Goal: Task Accomplishment & Management: Use online tool/utility

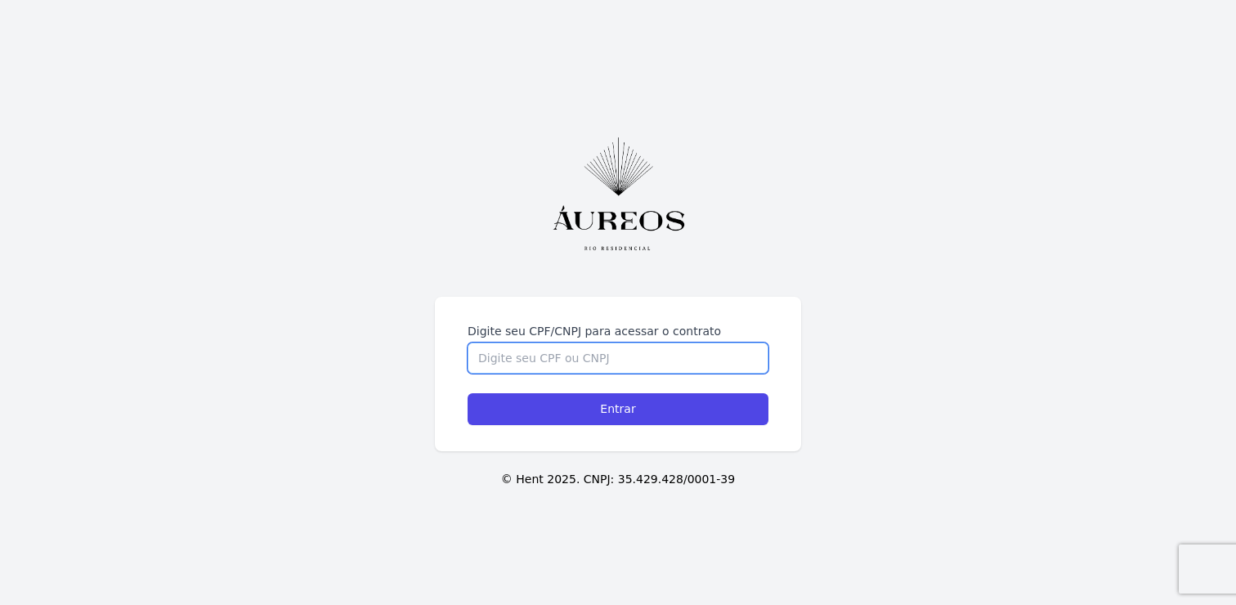
click at [574, 367] on input "Digite seu CPF/CNPJ para acessar o contrato" at bounding box center [618, 358] width 301 height 31
click at [618, 361] on input "Digite seu CPF/CNPJ para acessar o contrato" at bounding box center [618, 358] width 301 height 31
type input "18776479773"
click at [477, 298] on div "Digite seu CPF/CNPJ para acessar o contrato 18776479773 Entrar" at bounding box center [618, 374] width 366 height 155
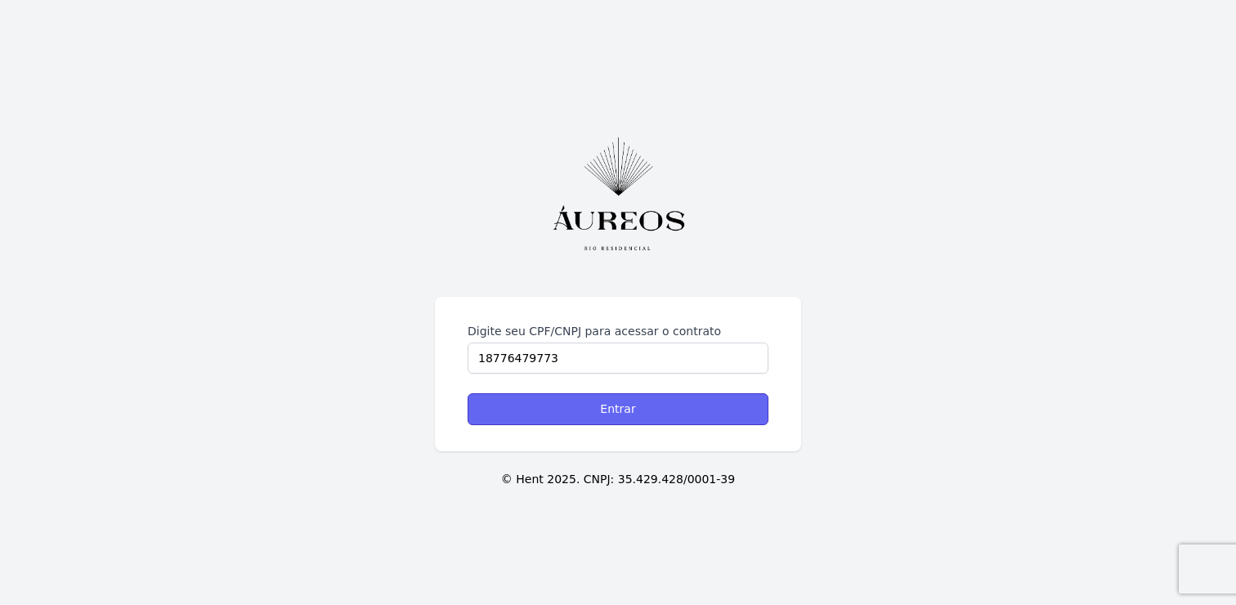
click at [526, 424] on input "Entrar" at bounding box center [618, 409] width 301 height 32
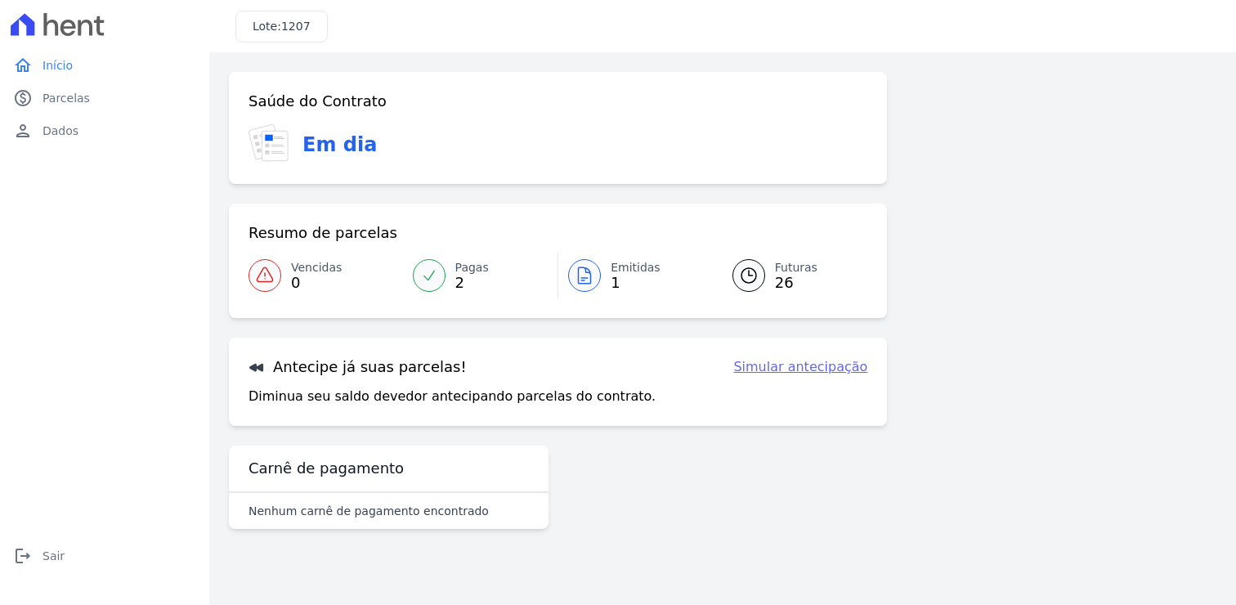
click at [589, 283] on icon at bounding box center [585, 275] width 12 height 16
click at [584, 266] on icon at bounding box center [585, 276] width 20 height 20
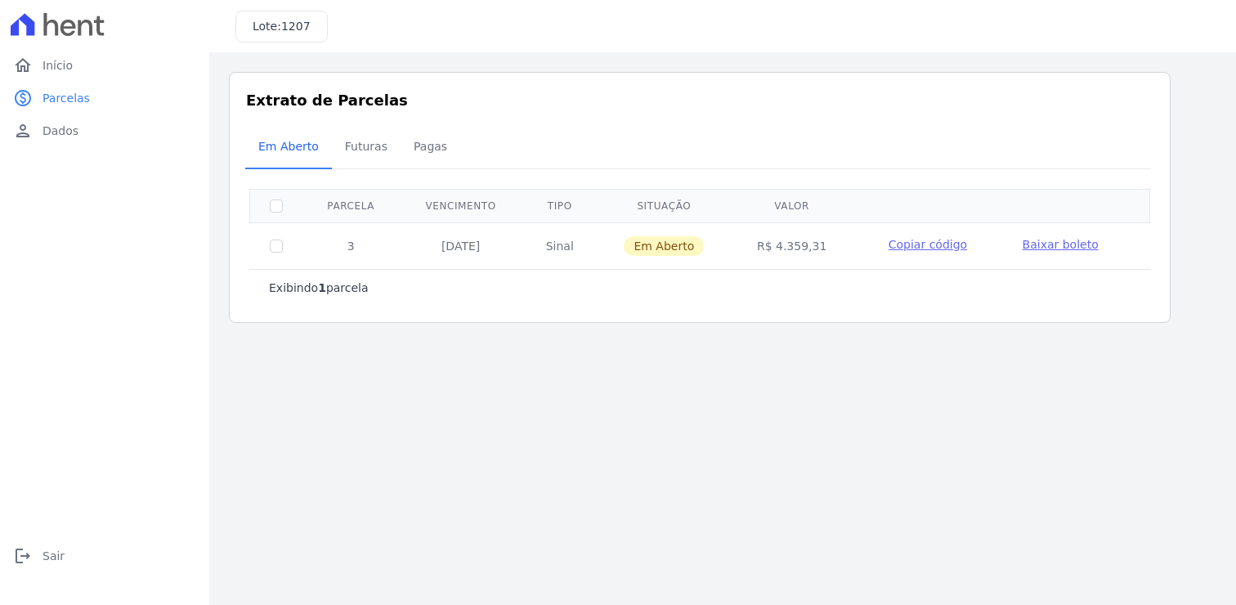
click at [1068, 246] on span "Baixar boleto" at bounding box center [1061, 244] width 76 height 13
click at [363, 146] on span "Futuras" at bounding box center [366, 146] width 62 height 33
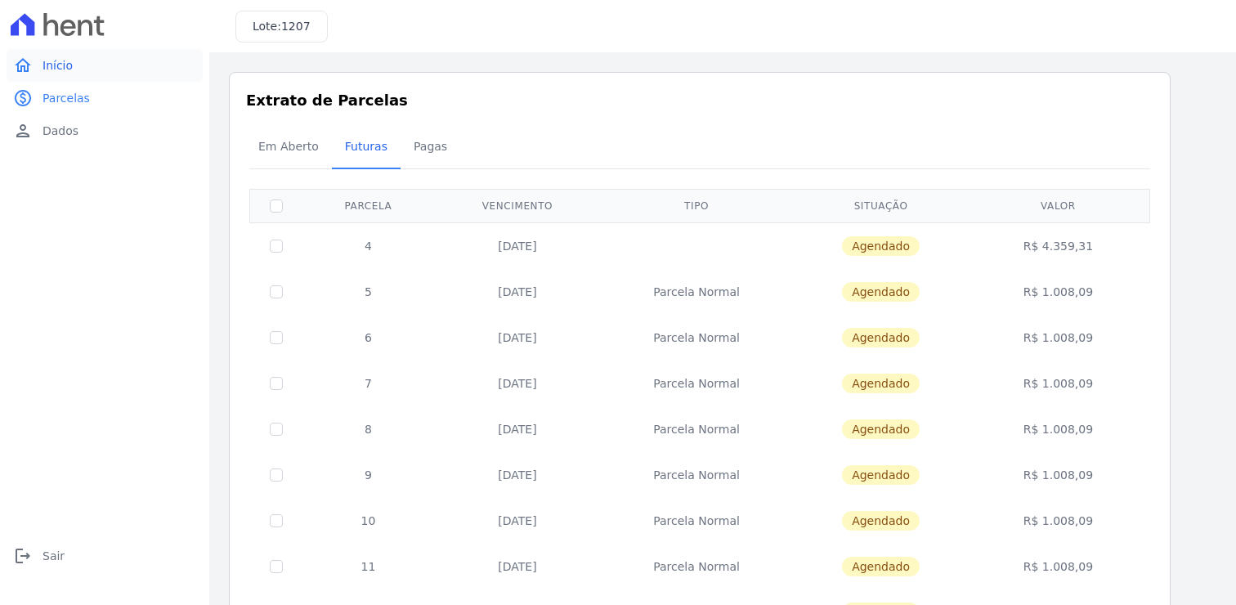
click at [141, 59] on link "home Início" at bounding box center [105, 65] width 196 height 33
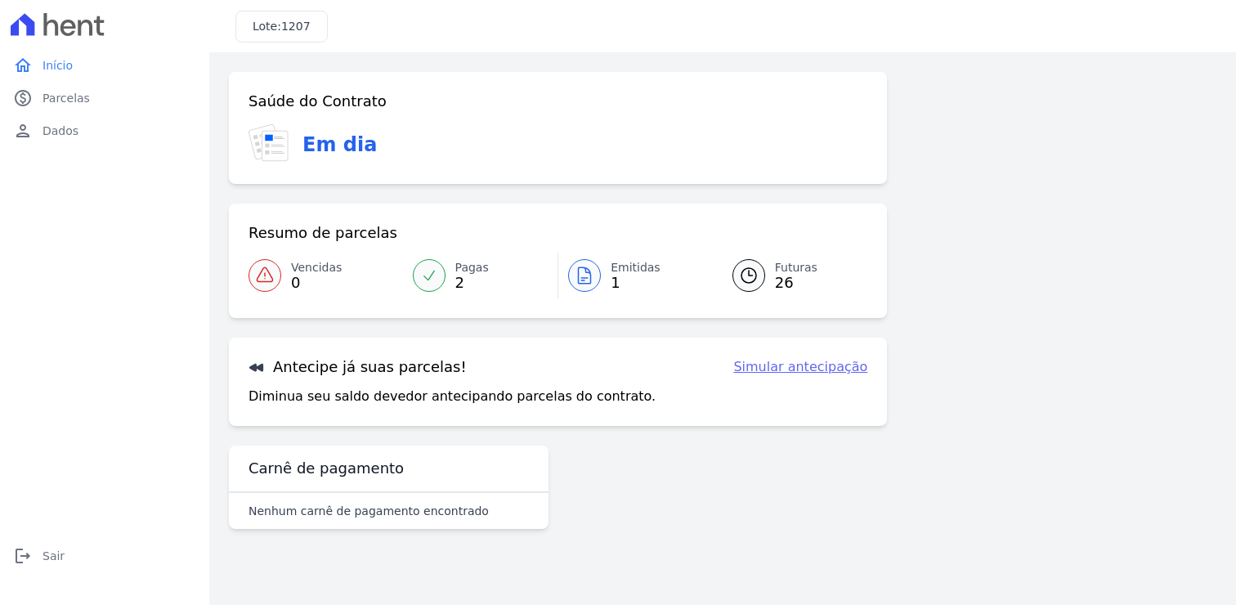
click at [831, 374] on link "Simular antecipação" at bounding box center [800, 367] width 134 height 20
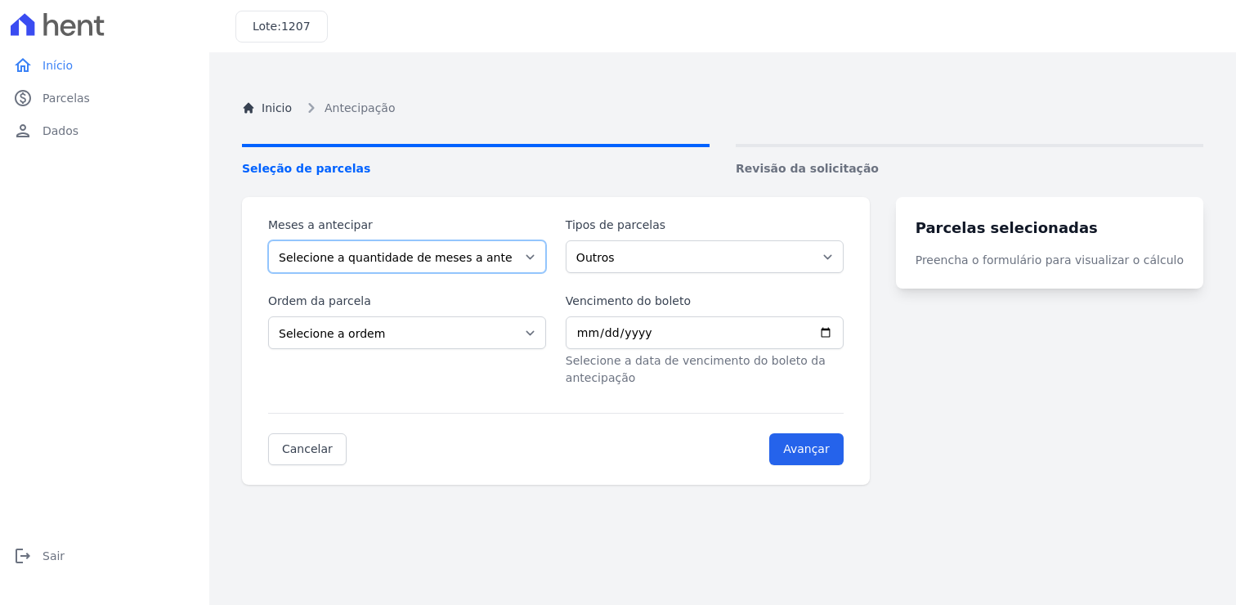
click at [402, 245] on select "Selecione a quantidade de meses a antecipar 1 2 3 4 5 6 7 8 9 10 11 12 13 14 15…" at bounding box center [407, 256] width 278 height 33
select select "20"
click at [268, 240] on select "Selecione a quantidade de meses a antecipar 1 2 3 4 5 6 7 8 9 10 11 12 13 14 15…" at bounding box center [407, 256] width 278 height 33
click at [652, 262] on select "Outros Parcela Normal Intercalada" at bounding box center [705, 256] width 278 height 33
click at [576, 240] on select "Outros Parcela Normal Intercalada" at bounding box center [705, 256] width 278 height 33
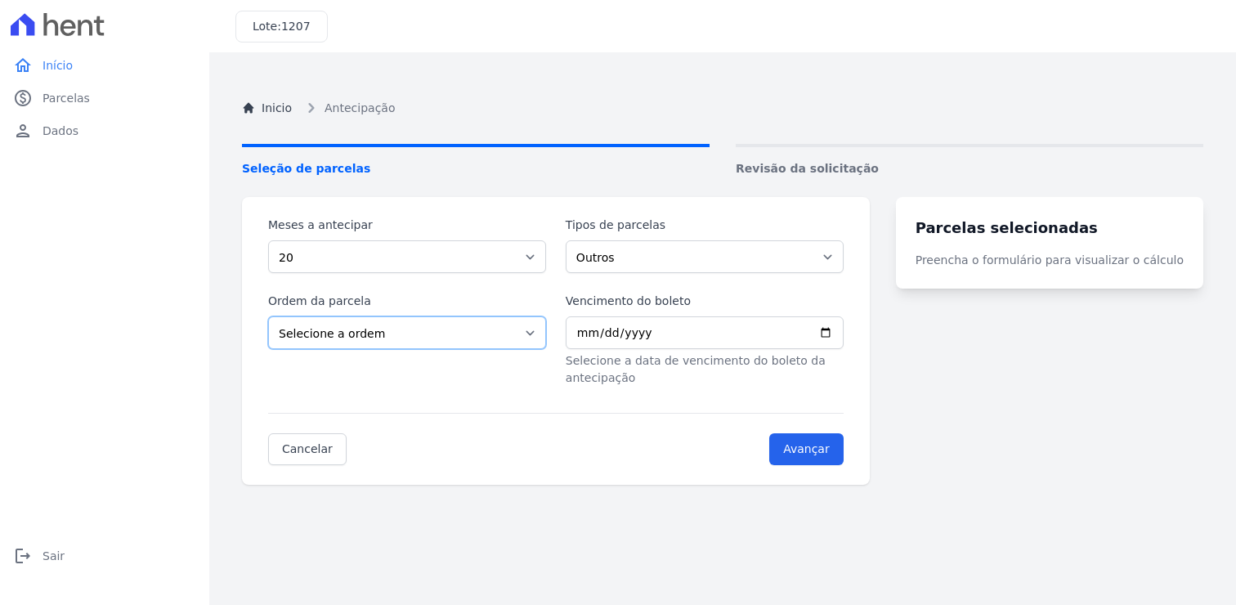
click at [468, 326] on select "Selecione a ordem Últimas parcelas Primeiras parcelas" at bounding box center [407, 332] width 278 height 33
select select "ending"
click at [268, 316] on select "Selecione a ordem Últimas parcelas Primeiras parcelas" at bounding box center [407, 332] width 278 height 33
click at [600, 332] on input "Vencimento do boleto" at bounding box center [705, 332] width 278 height 33
click at [588, 329] on input "Vencimento do boleto" at bounding box center [705, 332] width 278 height 33
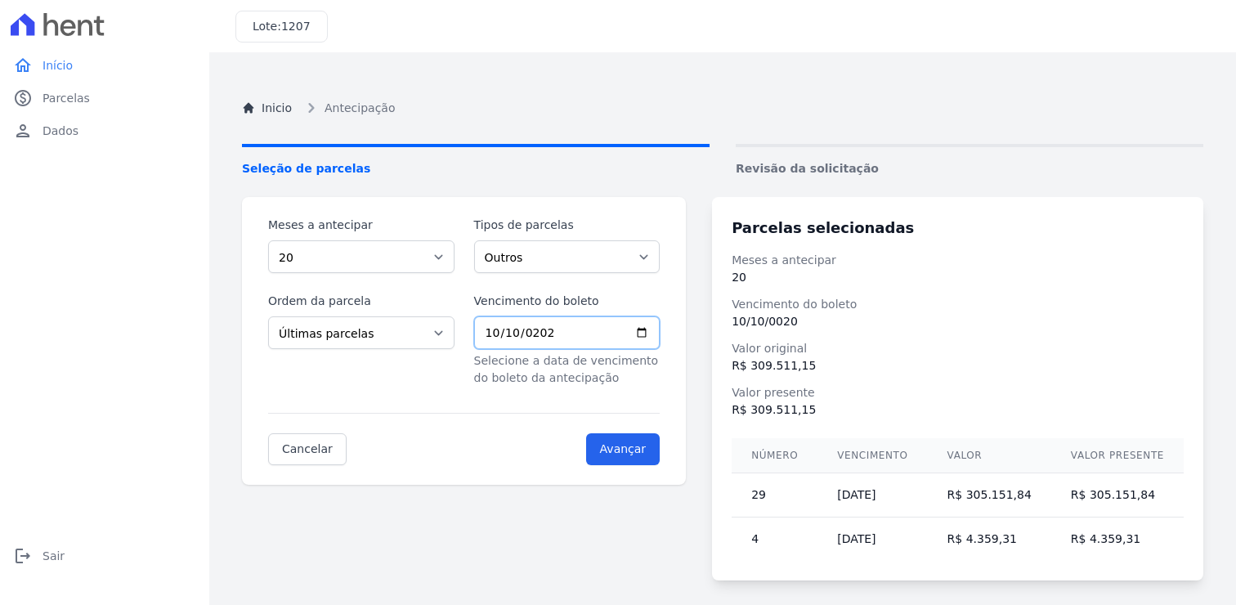
type input "[DATE]"
click at [834, 329] on dd "[DATE]" at bounding box center [958, 321] width 452 height 17
click at [92, 96] on link "paid Parcelas" at bounding box center [105, 98] width 196 height 33
